Goal: Information Seeking & Learning: Learn about a topic

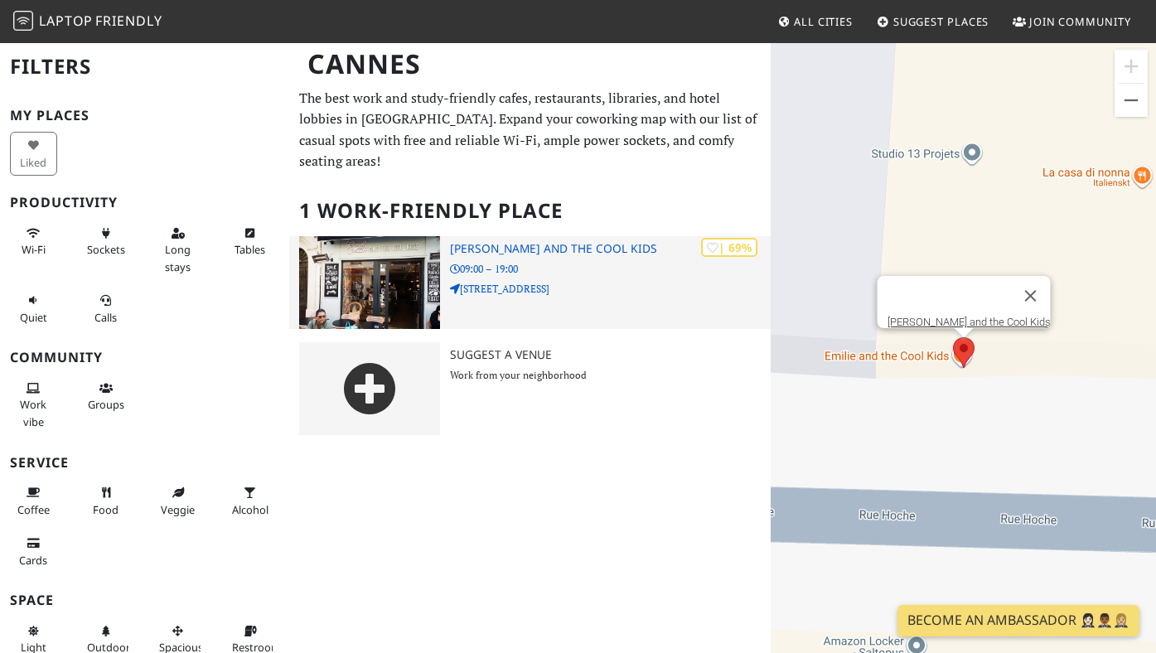
click at [563, 281] on p "[STREET_ADDRESS]" at bounding box center [610, 289] width 321 height 16
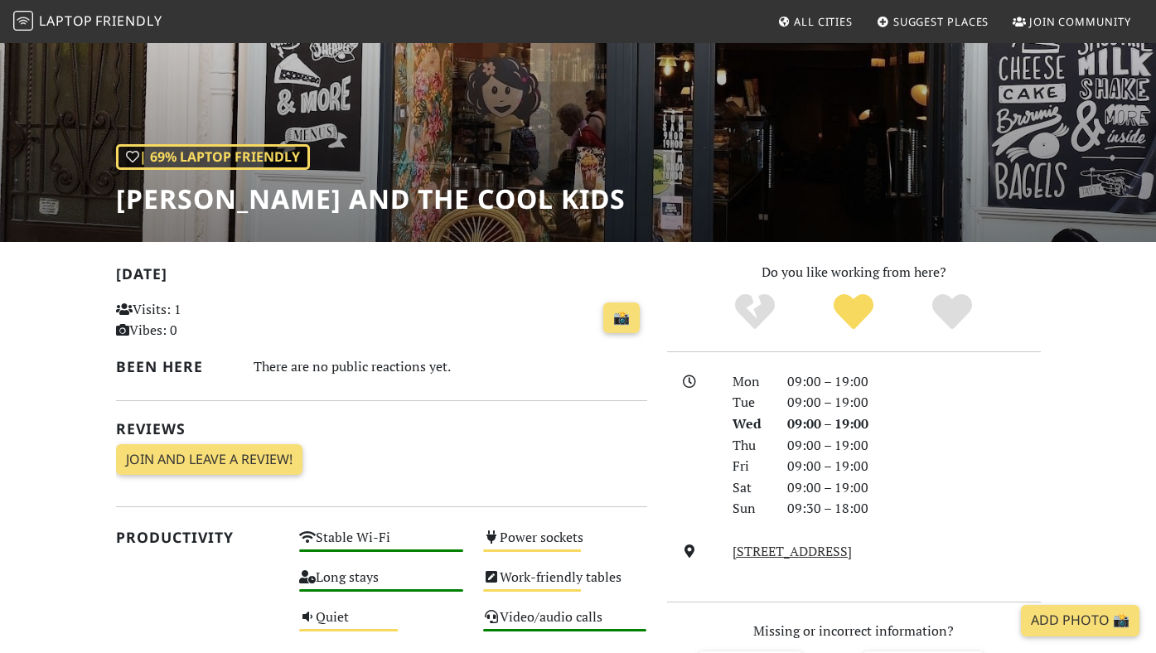
scroll to position [147, 0]
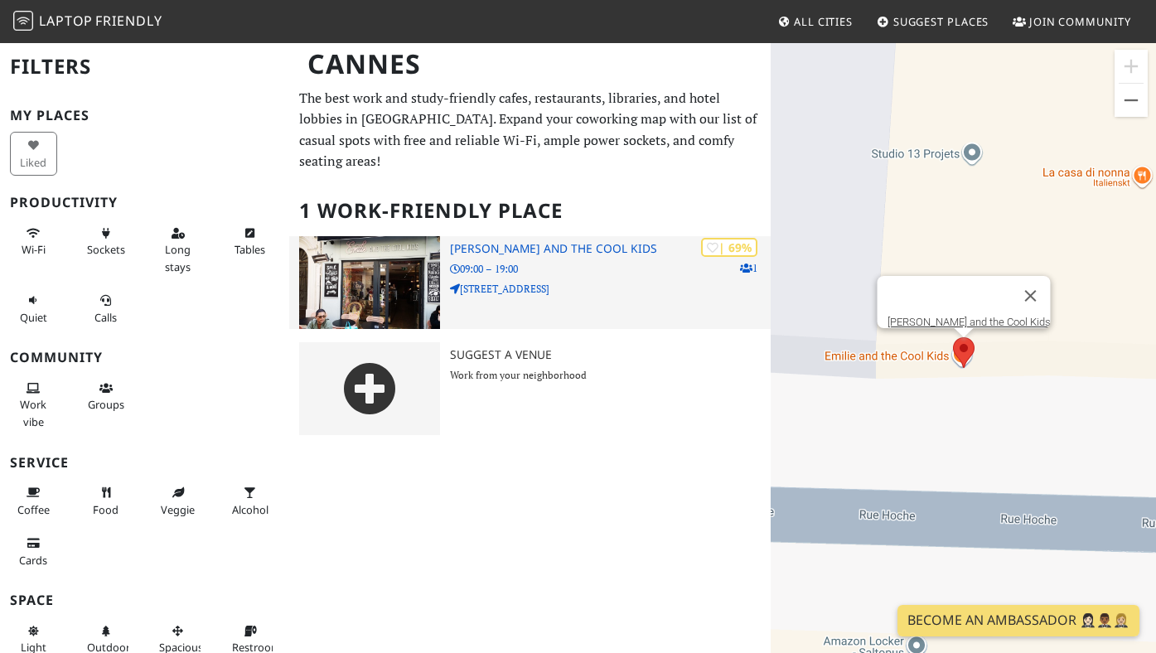
click at [510, 242] on h3 "[PERSON_NAME] and the Cool Kids" at bounding box center [610, 249] width 321 height 14
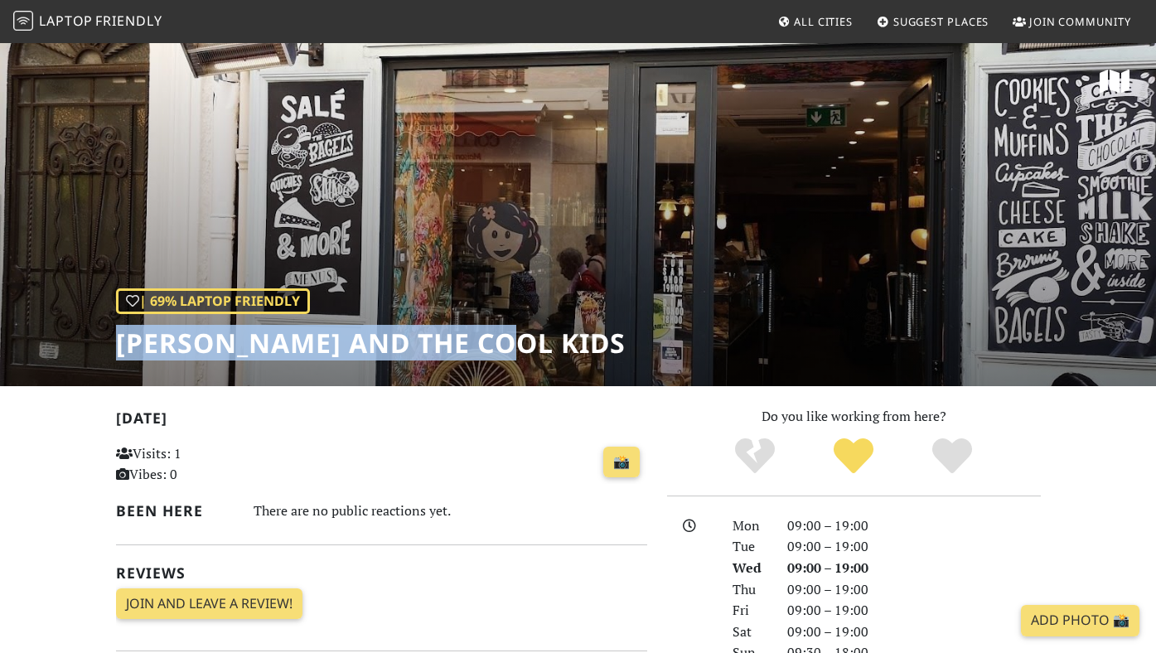
drag, startPoint x: 498, startPoint y: 350, endPoint x: 2, endPoint y: 332, distance: 496.5
click at [0, 332] on div "| 69% Laptop Friendly Emilie and the Cool Kids" at bounding box center [578, 213] width 1156 height 345
copy h1 "[PERSON_NAME] and the Cool Kids"
